Goal: Complete application form: Complete application form

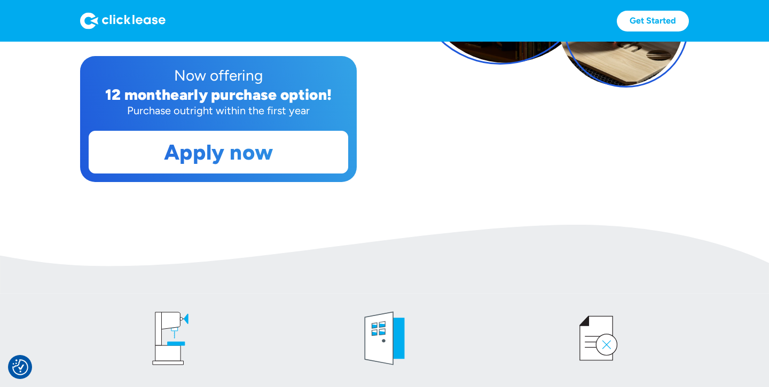
scroll to position [275, 0]
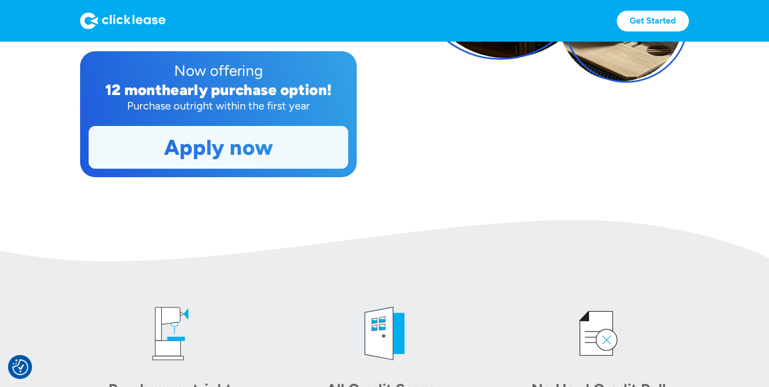
click at [237, 157] on link "Apply now" at bounding box center [218, 148] width 258 height 42
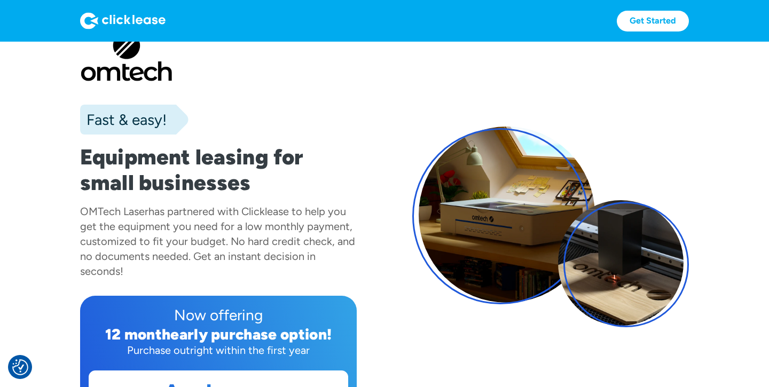
scroll to position [32, 0]
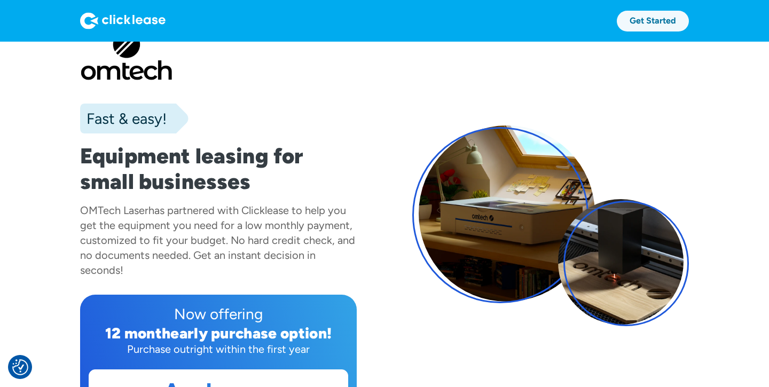
click at [657, 22] on link "Get Started" at bounding box center [653, 21] width 72 height 21
